Goal: Information Seeking & Learning: Learn about a topic

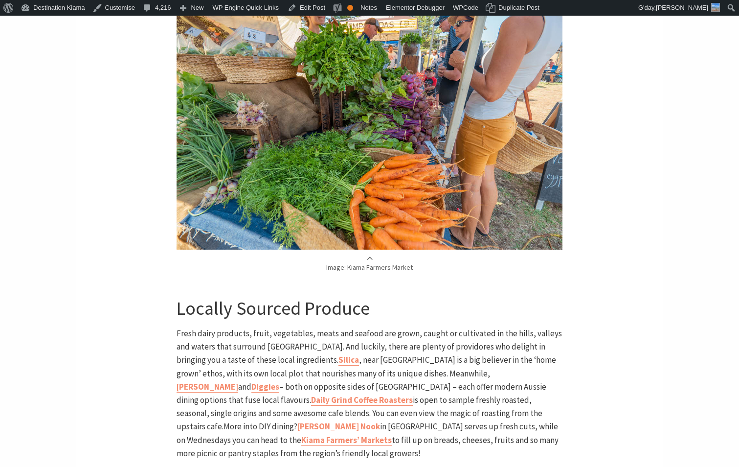
scroll to position [1223, 0]
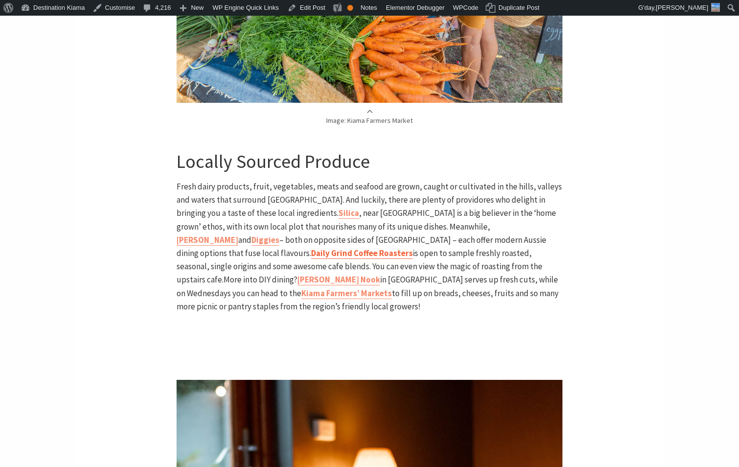
click at [311, 247] on link "Daily Grind Coffee Roasters" at bounding box center [362, 252] width 102 height 11
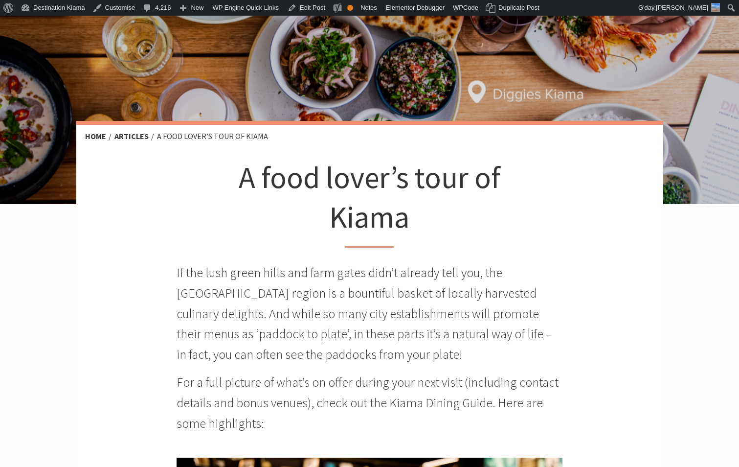
scroll to position [147, 0]
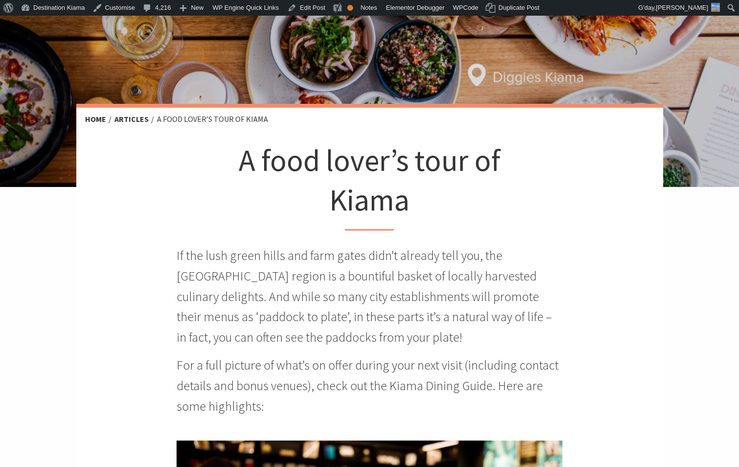
click at [360, 346] on p "If the lush green hills and farm gates didn’t already tell you, the [GEOGRAPHIC…" at bounding box center [370, 296] width 386 height 102
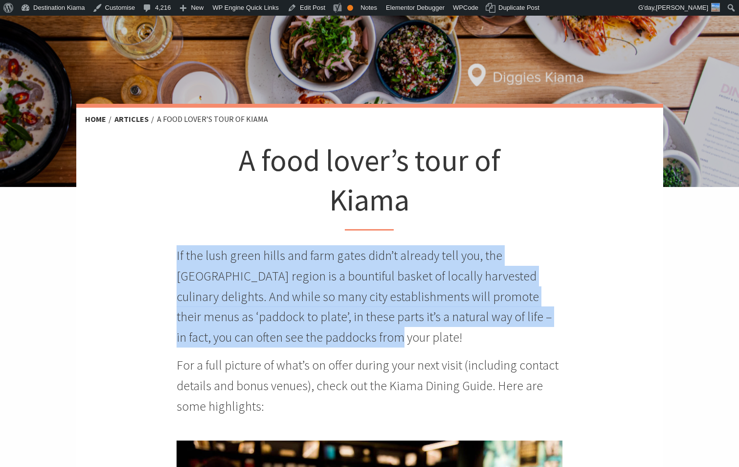
drag, startPoint x: 343, startPoint y: 338, endPoint x: 173, endPoint y: 256, distance: 188.5
copy p "If the lush green hills and farm gates didn’t already tell you, the Kiama regio…"
click at [511, 332] on p "If the lush green hills and farm gates didn’t already tell you, the Kiama regio…" at bounding box center [370, 296] width 386 height 102
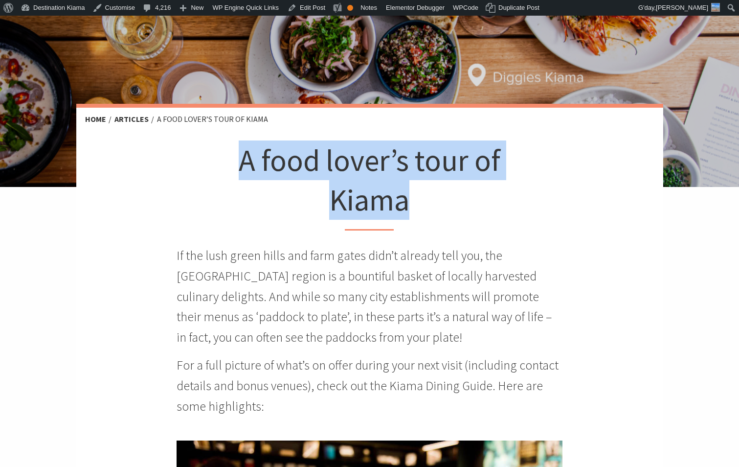
drag, startPoint x: 245, startPoint y: 165, endPoint x: 409, endPoint y: 201, distance: 168.1
click at [409, 201] on h1 "A food lover’s tour of Kiama" at bounding box center [369, 185] width 289 height 90
copy h1 "A food lover’s tour of Kiama"
click at [547, 218] on div "A food lover’s tour of Kiama If the lush green hills and farm gates didn’t alre…" at bounding box center [370, 277] width 386 height 275
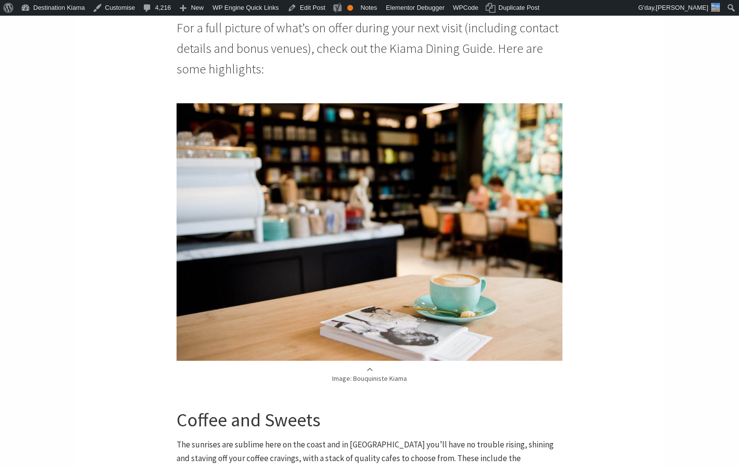
scroll to position [342, 0]
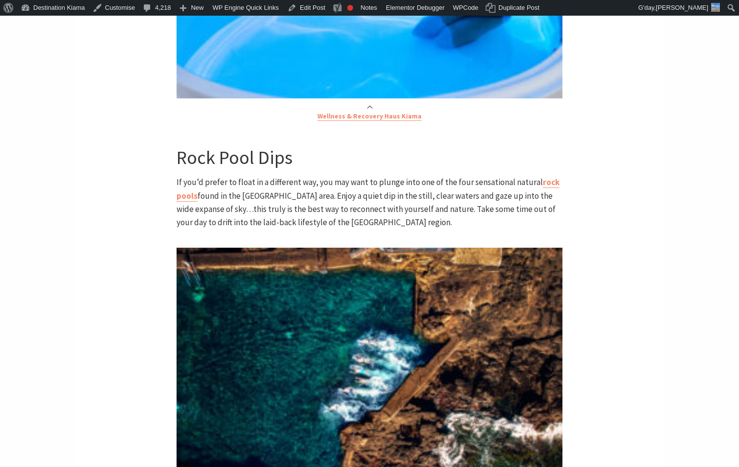
scroll to position [2103, 0]
